Goal: Task Accomplishment & Management: Use online tool/utility

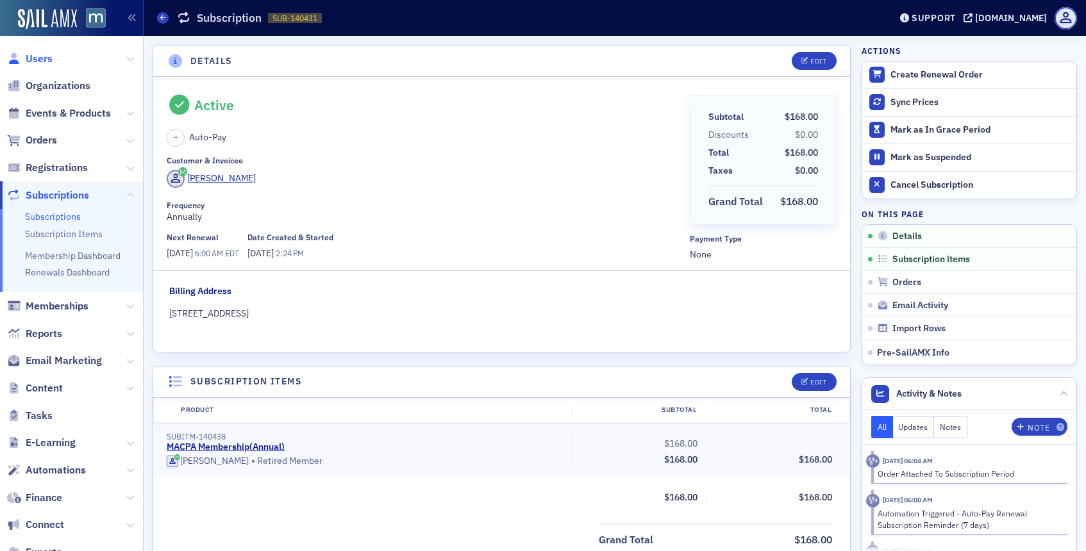
click at [43, 58] on span "Users" at bounding box center [39, 59] width 27 height 14
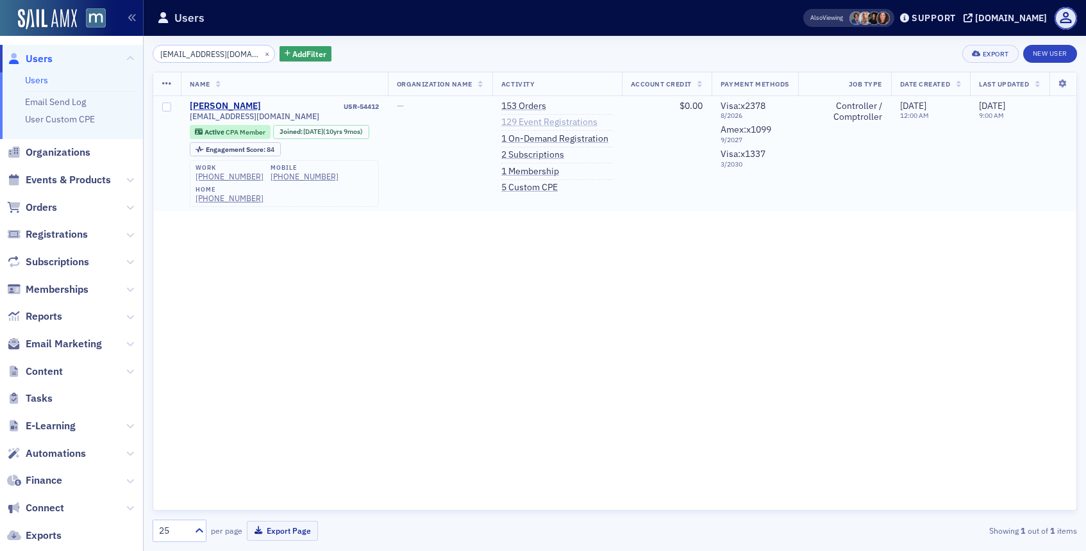
type input "[EMAIL_ADDRESS][DOMAIN_NAME]"
click at [536, 125] on link "129 Event Registrations" at bounding box center [549, 123] width 96 height 12
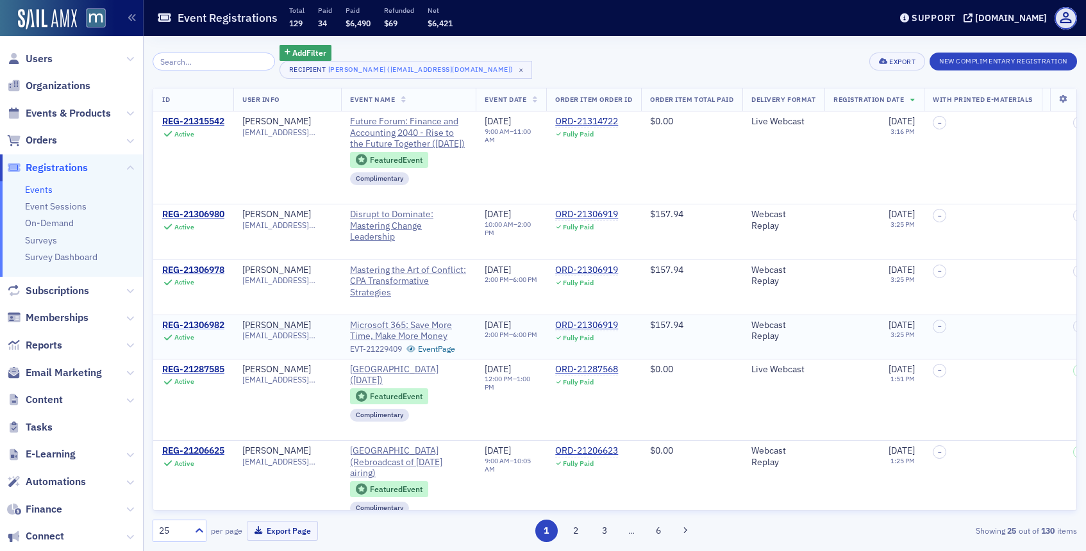
click at [201, 322] on div "REG-21306982" at bounding box center [193, 326] width 62 height 12
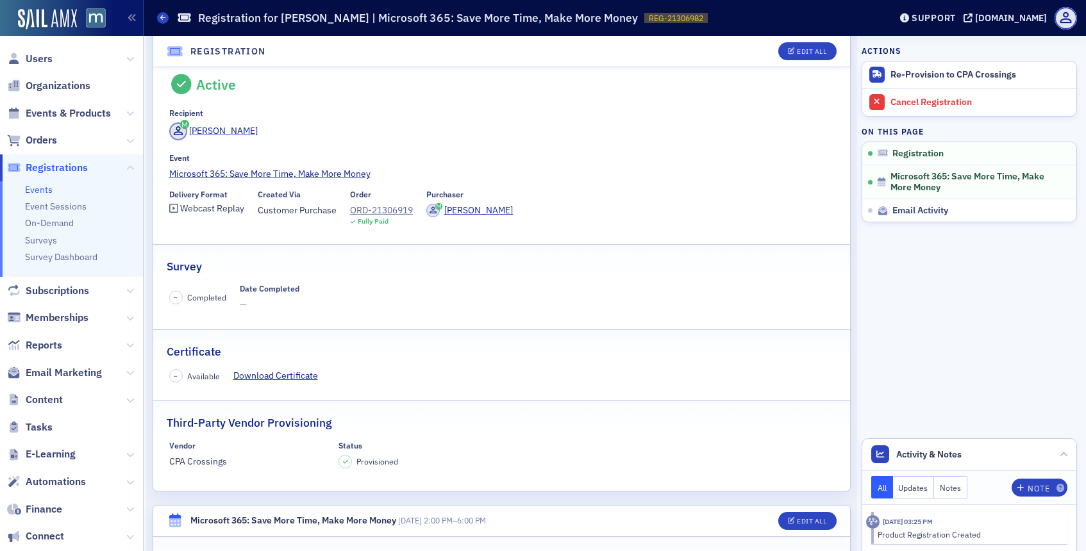
scroll to position [6, 0]
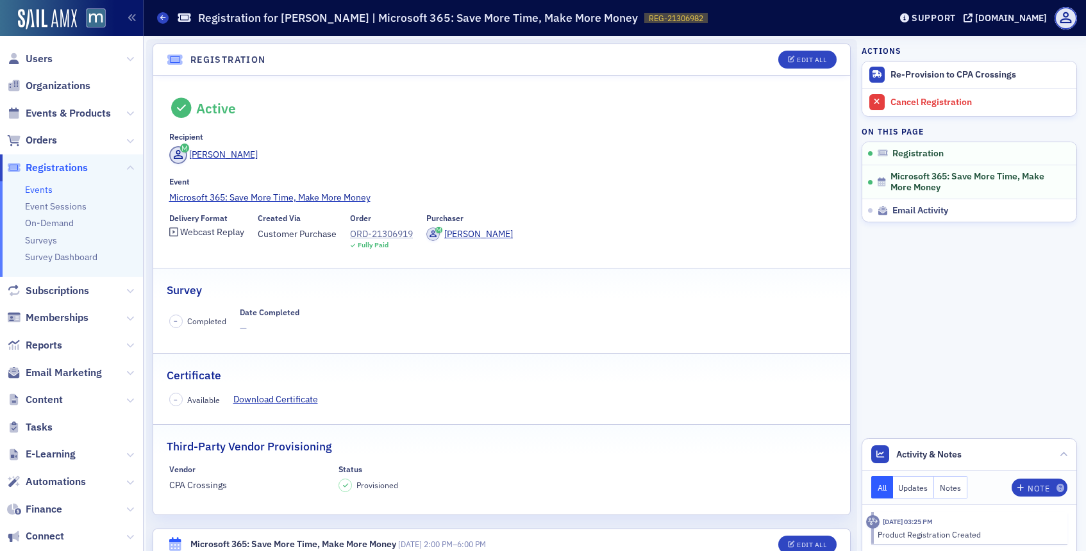
click at [387, 236] on div "ORD-21306919" at bounding box center [381, 234] width 63 height 13
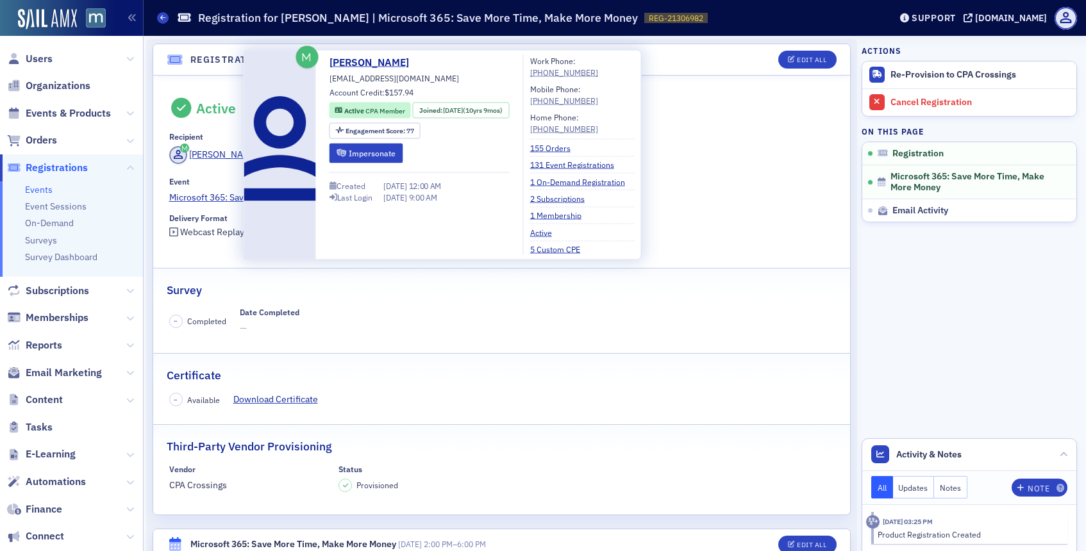
click at [360, 165] on div "[PERSON_NAME] [EMAIL_ADDRESS][DOMAIN_NAME] Account Credit: $157.94 Active CPA M…" at bounding box center [419, 155] width 180 height 200
click at [367, 156] on button "Impersonate" at bounding box center [366, 153] width 74 height 20
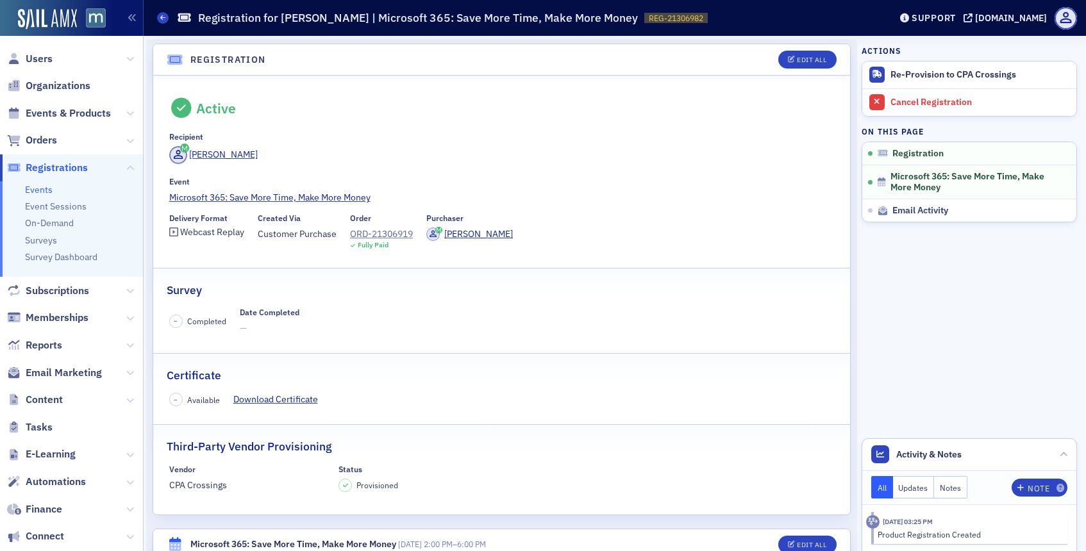
click at [53, 61] on span "Users" at bounding box center [71, 59] width 143 height 28
click at [49, 61] on span "Users" at bounding box center [39, 59] width 27 height 14
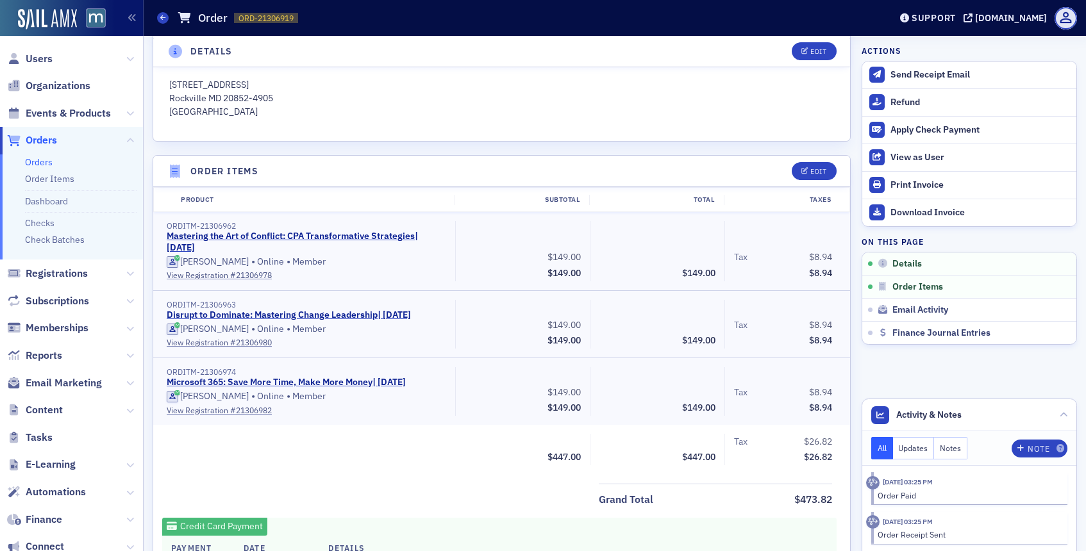
scroll to position [335, 0]
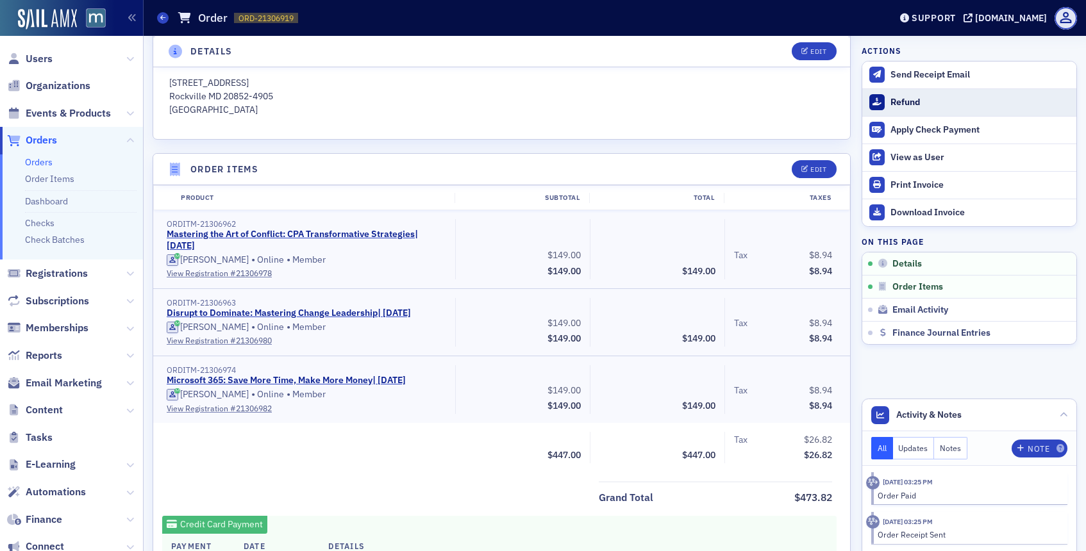
click at [911, 103] on div "Refund" at bounding box center [979, 103] width 179 height 12
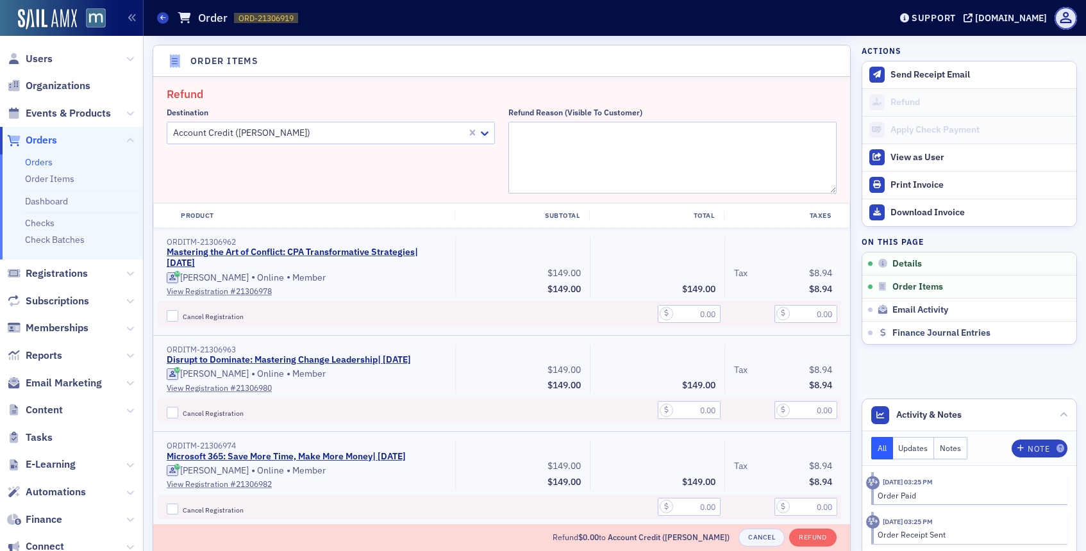
scroll to position [446, 0]
click at [704, 140] on textarea "Refund Reason (Visible to Customer)" at bounding box center [672, 155] width 328 height 72
paste textarea "Hi. I purchased a CPE and didn't pay attention that it was already in session. …"
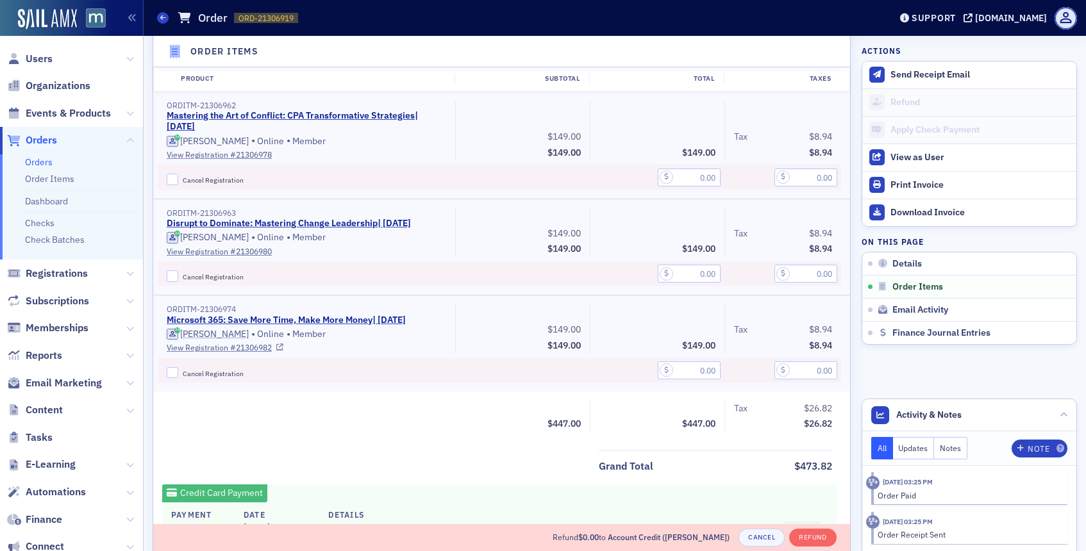
scroll to position [594, 0]
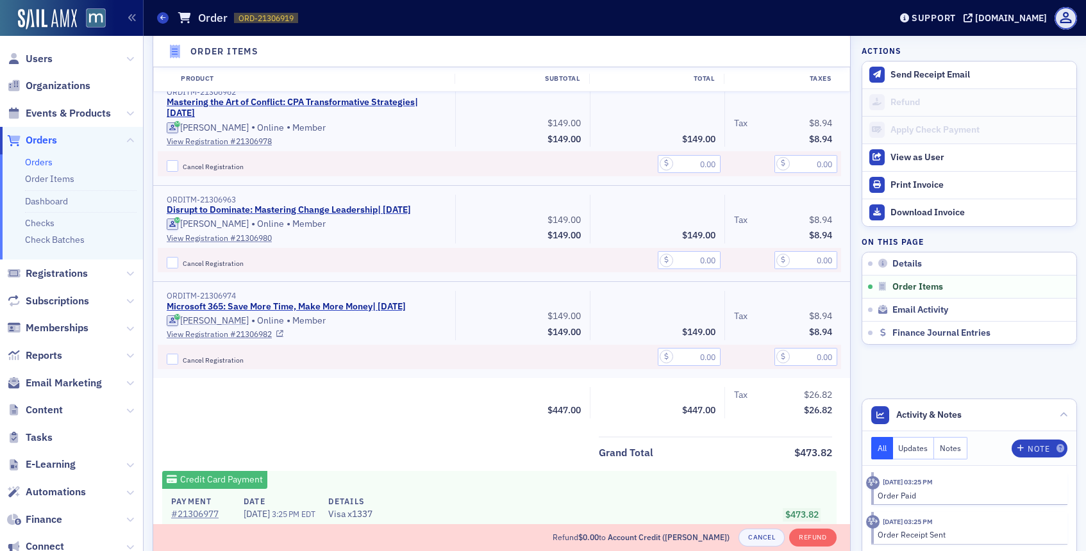
type textarea ""Hi. I purchased a CPE and didn't pay attention that it was already in session.…"
click at [688, 355] on input "text" at bounding box center [689, 357] width 63 height 18
type input "149.00"
type input "8.94"
drag, startPoint x: 808, startPoint y: 538, endPoint x: 541, endPoint y: 410, distance: 296.4
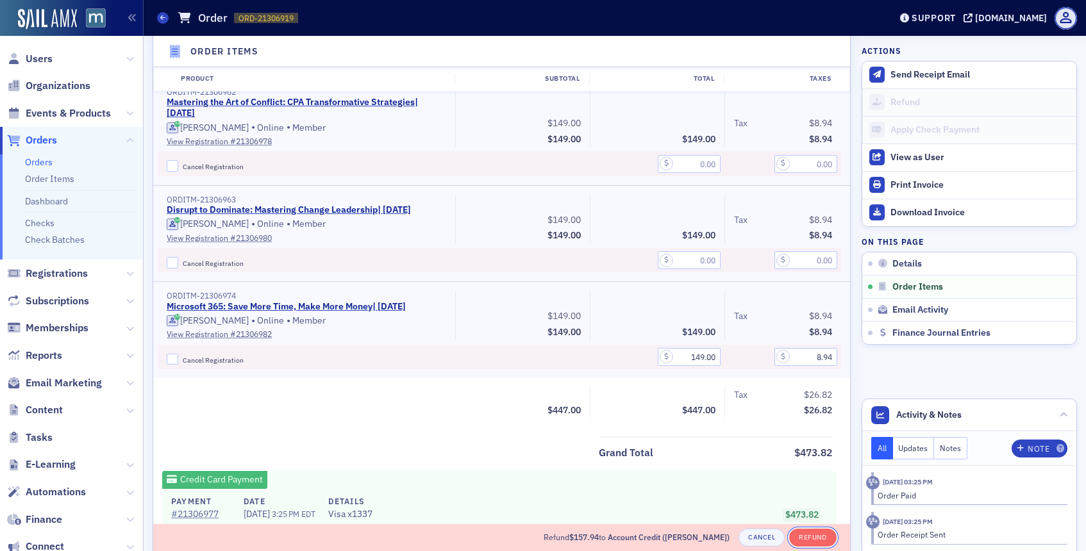
click at [541, 410] on div "Refund Destination Account Credit (Patricia Velez) Refund Reason (Visible to Cu…" at bounding box center [501, 312] width 697 height 771
click at [178, 356] on input "Cancel Registration" at bounding box center [173, 360] width 12 height 12
checkbox input "true"
click at [804, 537] on button "Refund" at bounding box center [812, 538] width 47 height 18
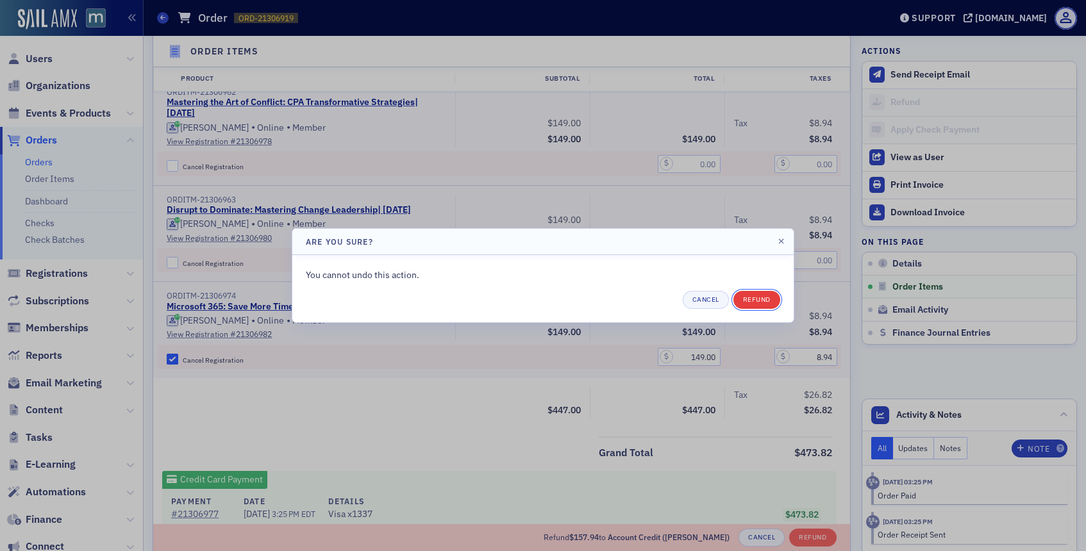
click at [747, 291] on button "Refund" at bounding box center [756, 300] width 47 height 18
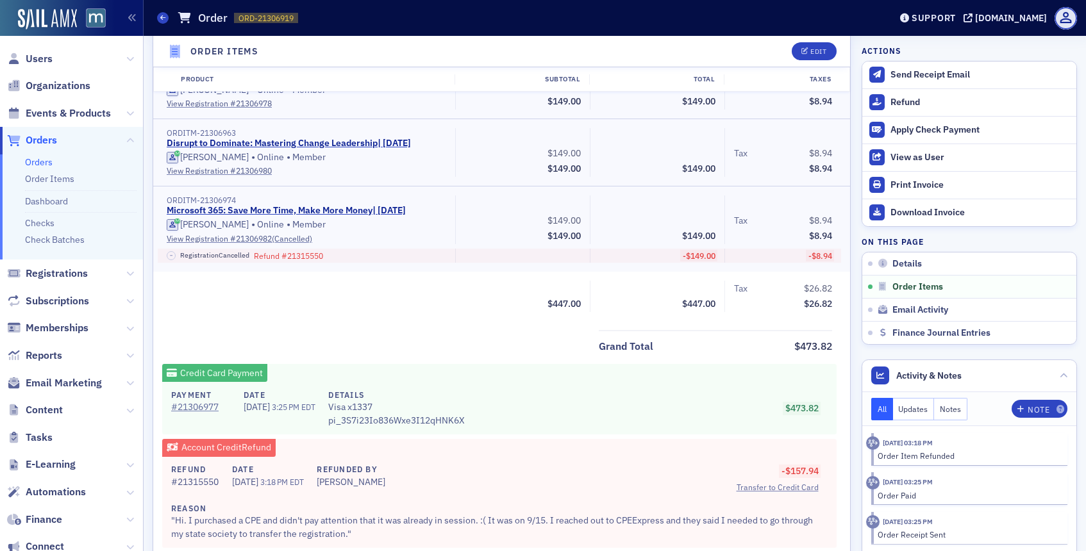
scroll to position [576, 0]
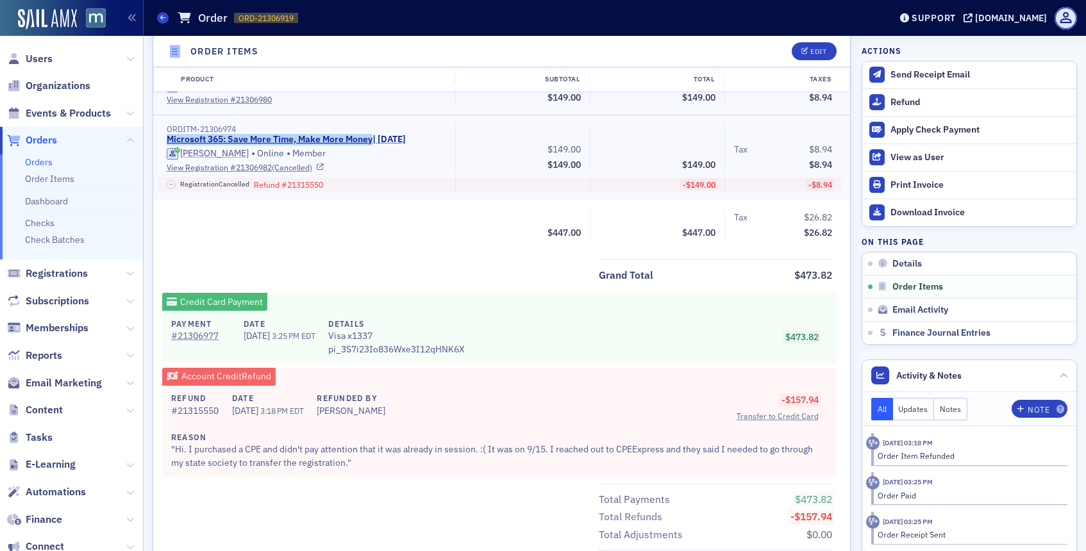
drag, startPoint x: 165, startPoint y: 138, endPoint x: 372, endPoint y: 138, distance: 207.0
click at [372, 138] on div "ORDITM-21306974 Microsoft 365: Save More Time, Make More Money | 9/15/2025 Patr…" at bounding box center [306, 148] width 297 height 49
copy link "Microsoft 365: Save More Time, Make More Money"
